Goal: Check status: Check status

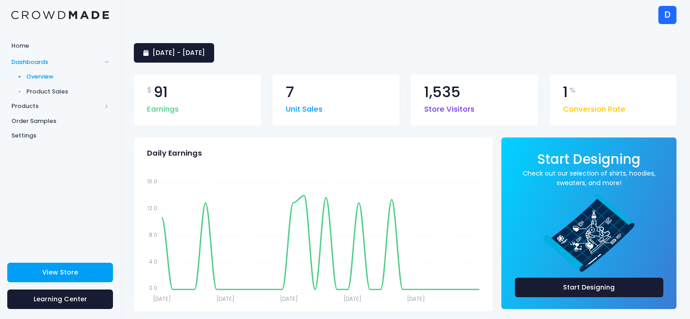
click at [57, 90] on span "Product Sales" at bounding box center [67, 91] width 83 height 9
drag, startPoint x: 298, startPoint y: 89, endPoint x: 298, endPoint y: 110, distance: 20.9
click at [298, 110] on div "7 Unit Sales" at bounding box center [304, 100] width 37 height 30
click at [298, 110] on span "Unit Sales" at bounding box center [304, 107] width 37 height 16
click at [52, 75] on span "Overview" at bounding box center [67, 76] width 83 height 9
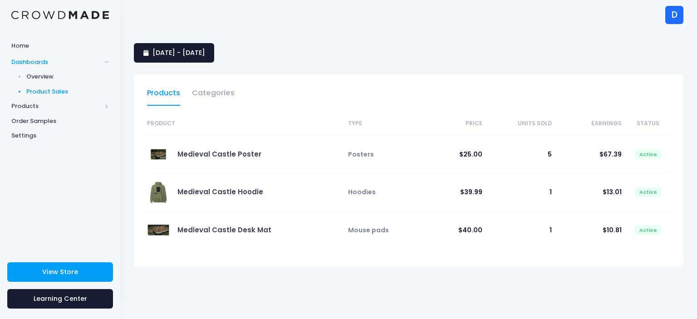
select select "25"
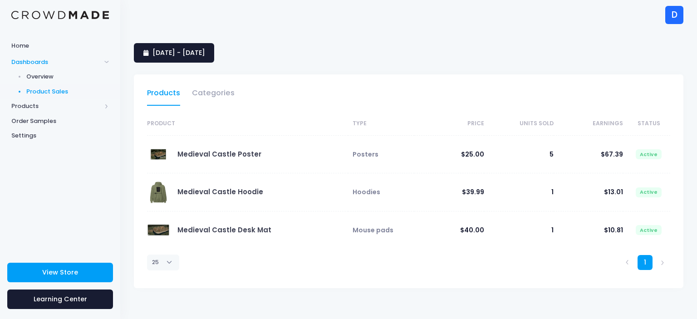
select select "25"
click at [215, 91] on link "Categories" at bounding box center [213, 95] width 43 height 21
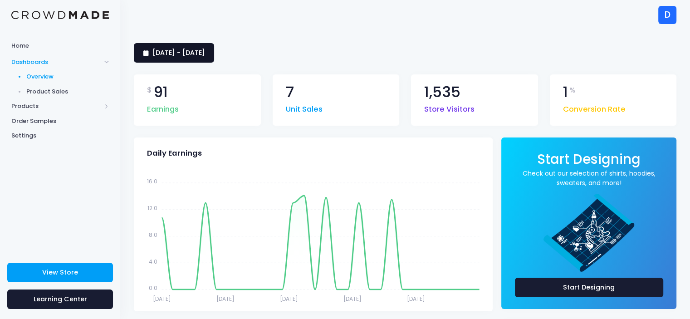
click at [205, 52] on span "9 September 2025 - 8 October 2025" at bounding box center [178, 52] width 53 height 9
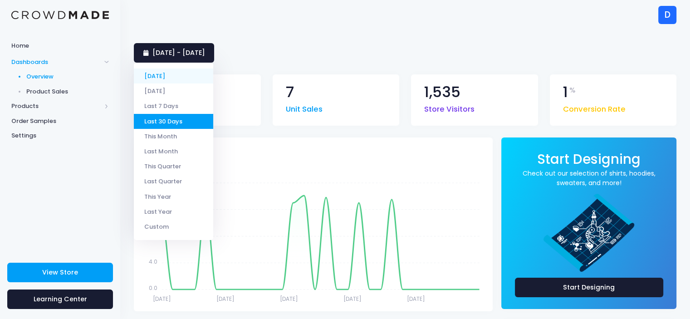
click at [185, 74] on li "[DATE]" at bounding box center [173, 75] width 79 height 15
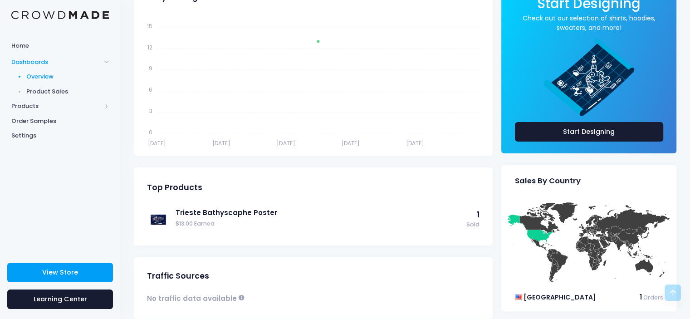
scroll to position [156, 0]
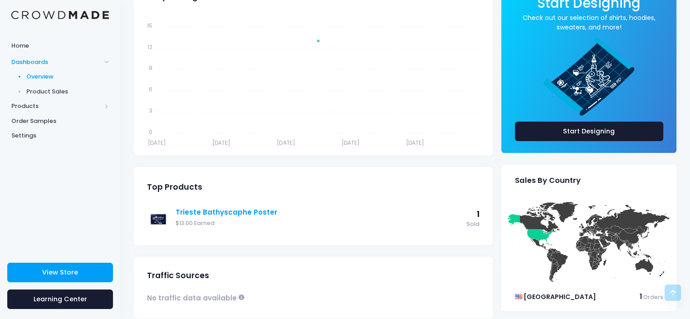
click at [246, 214] on link "Trieste Bathyscaphe Poster" at bounding box center [319, 212] width 286 height 10
